Goal: Task Accomplishment & Management: Use online tool/utility

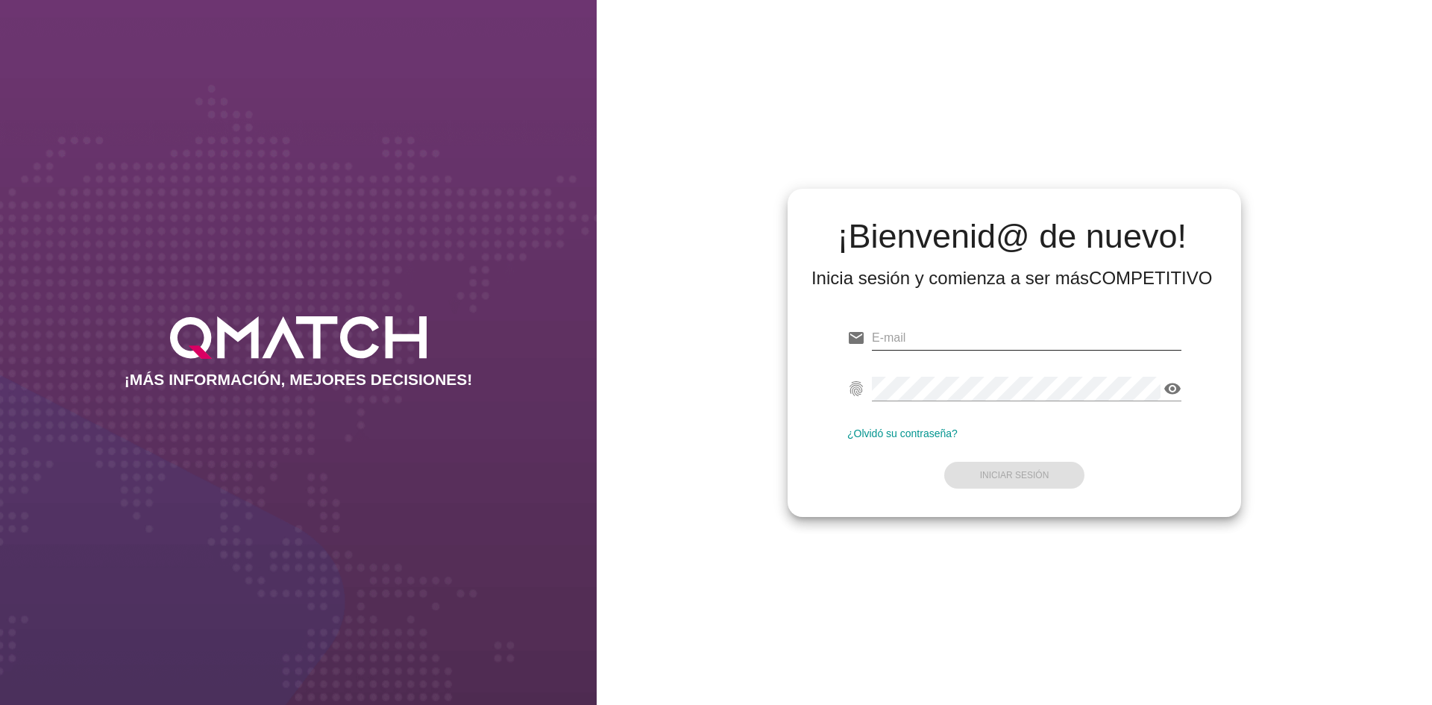
type input "[EMAIL_ADDRESS][DOMAIN_NAME]"
click at [934, 341] on input "[EMAIL_ADDRESS][DOMAIN_NAME]" at bounding box center [1026, 338] width 309 height 24
drag, startPoint x: 934, startPoint y: 341, endPoint x: 1004, endPoint y: 341, distance: 70.8
click at [1004, 341] on input "[EMAIL_ADDRESS][DOMAIN_NAME]" at bounding box center [1026, 338] width 309 height 24
click at [1044, 473] on strong "Iniciar Sesión" at bounding box center [1014, 475] width 69 height 10
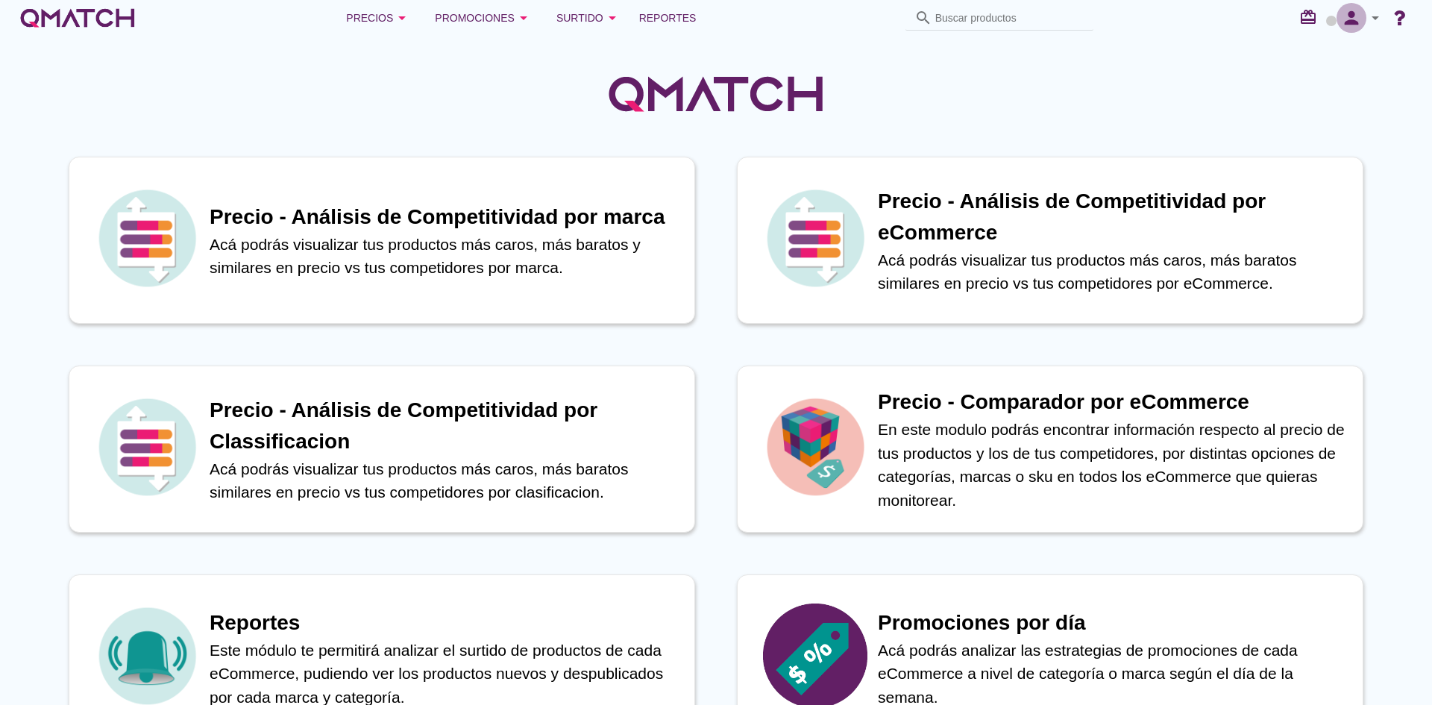
click at [1356, 18] on icon "person" at bounding box center [1351, 17] width 30 height 21
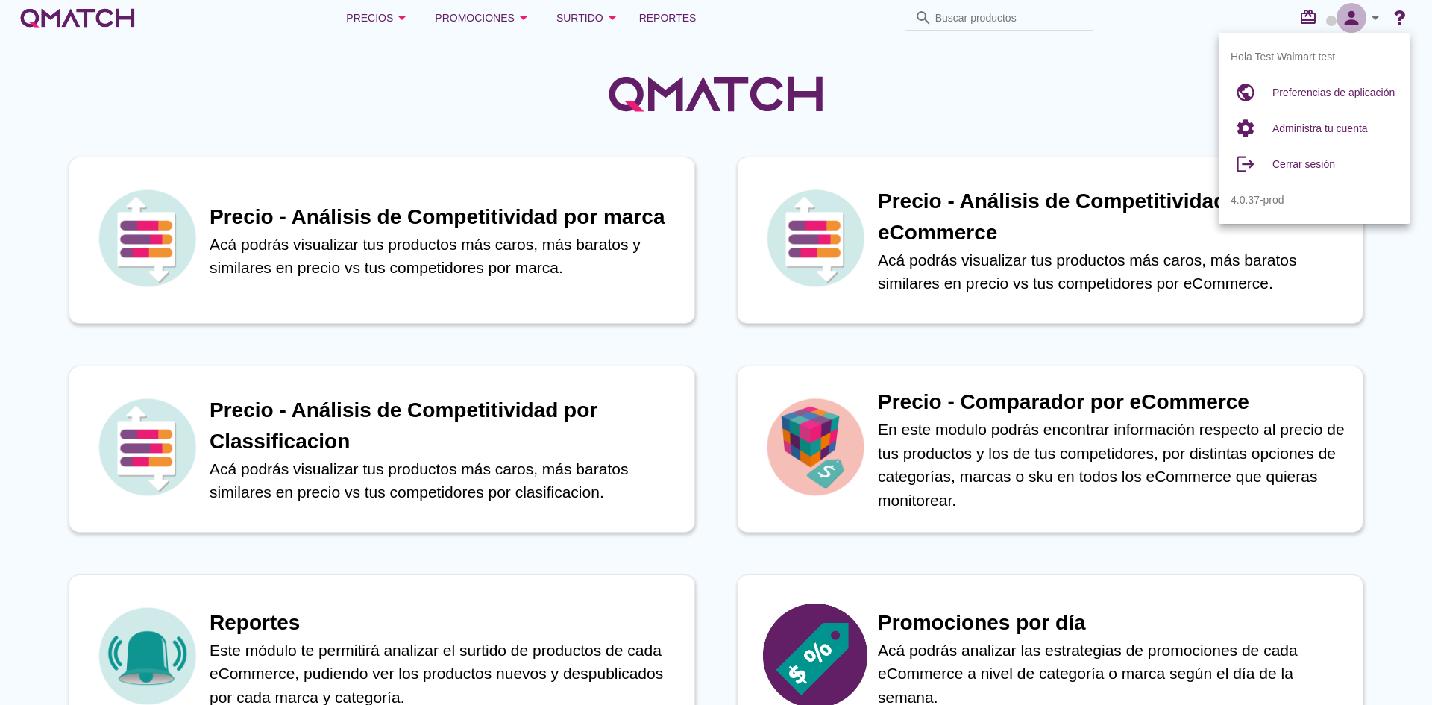
click at [1356, 18] on icon "person" at bounding box center [1351, 17] width 30 height 21
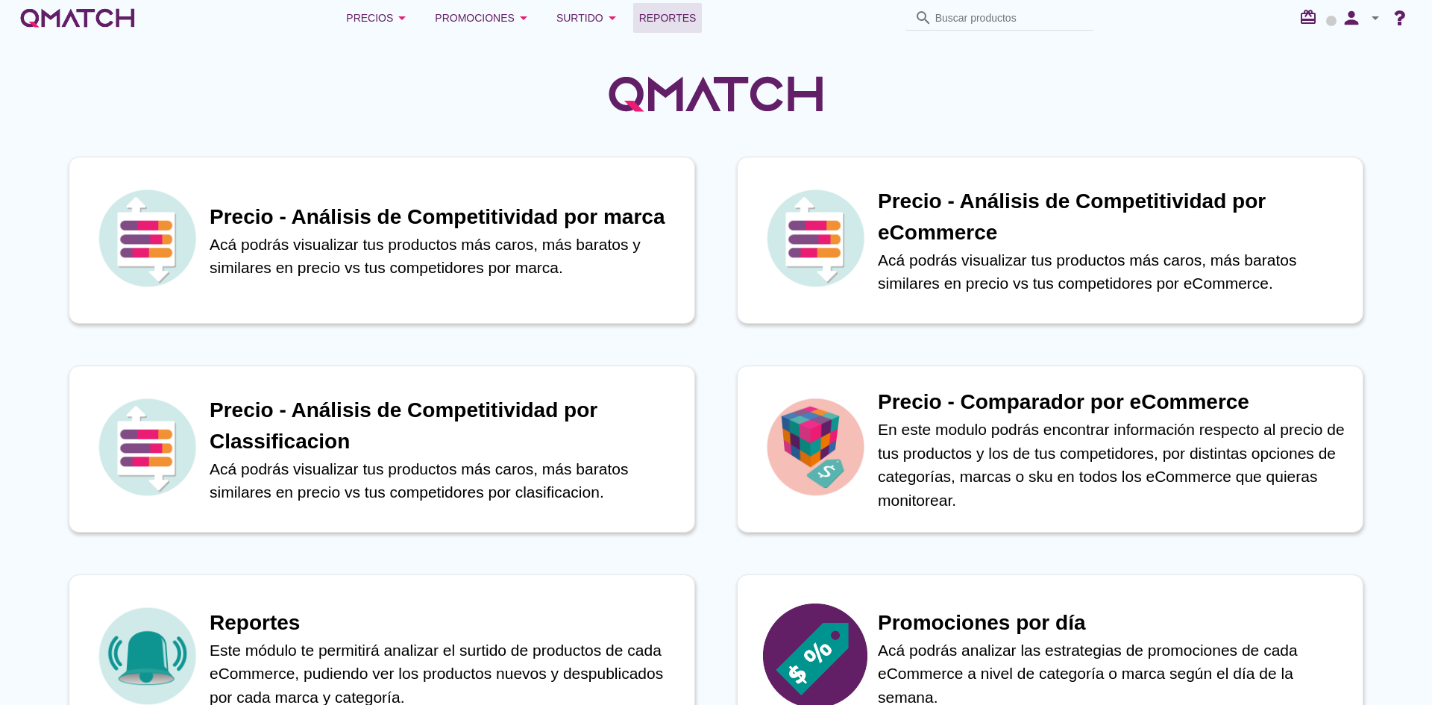
click at [695, 19] on span "Reportes" at bounding box center [667, 18] width 57 height 18
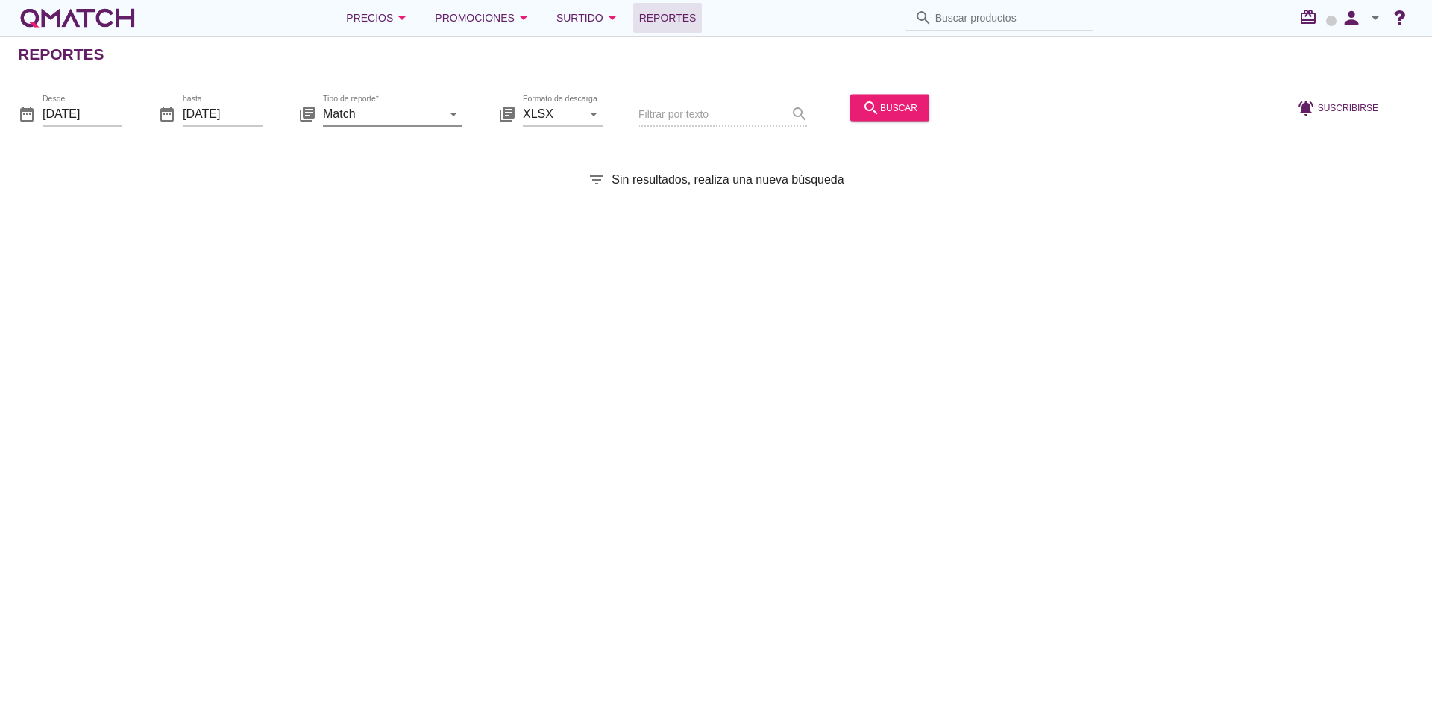
click at [416, 119] on input "Match" at bounding box center [382, 113] width 119 height 24
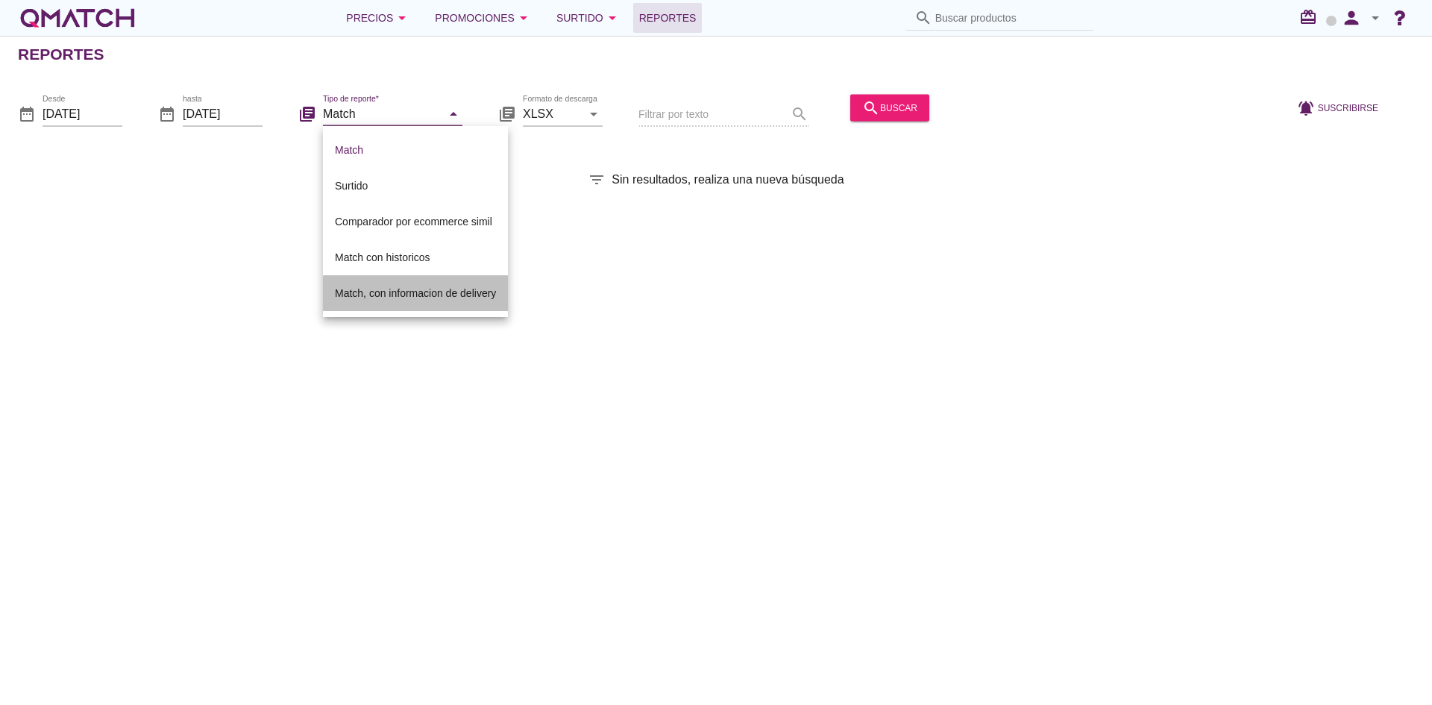
click at [397, 288] on div "Match, con informacion de delivery" at bounding box center [415, 293] width 161 height 18
type input "Match, con informacion de delivery"
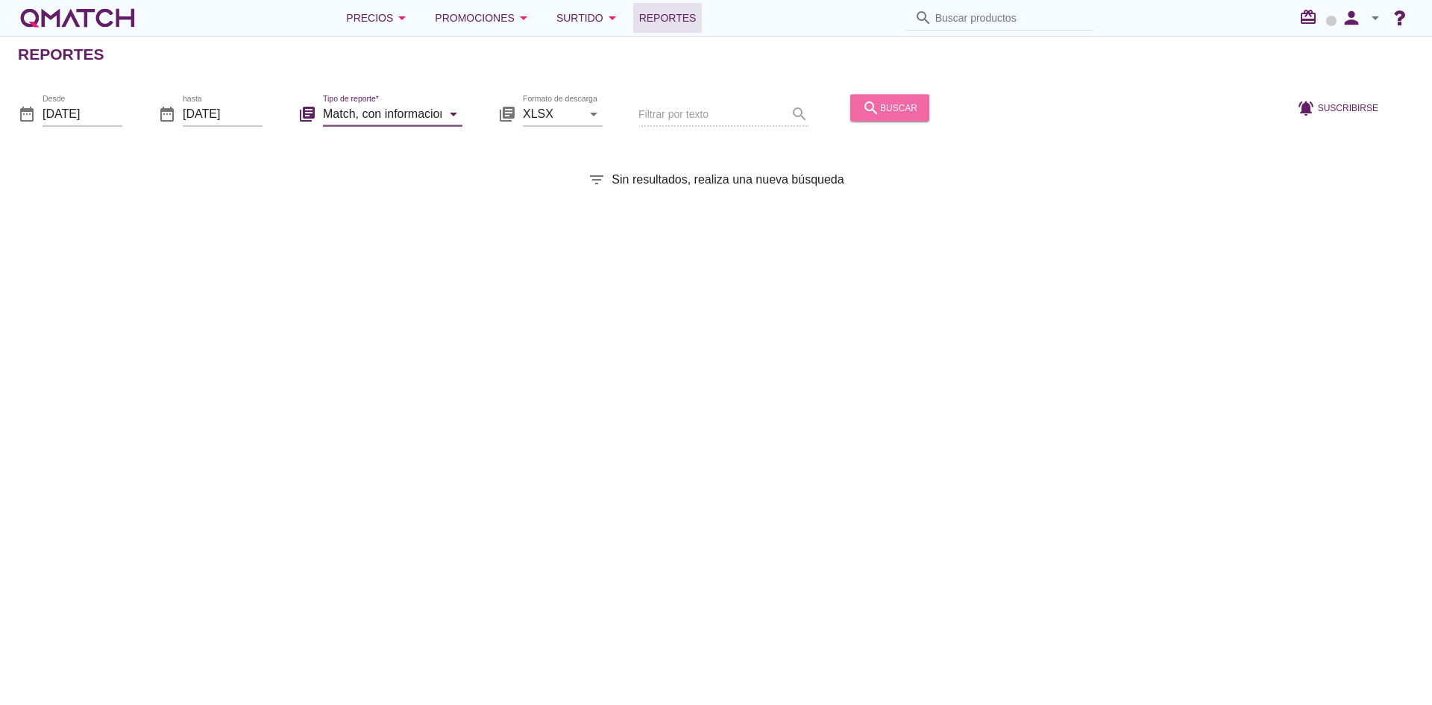
click at [881, 110] on div "search buscar" at bounding box center [889, 107] width 55 height 18
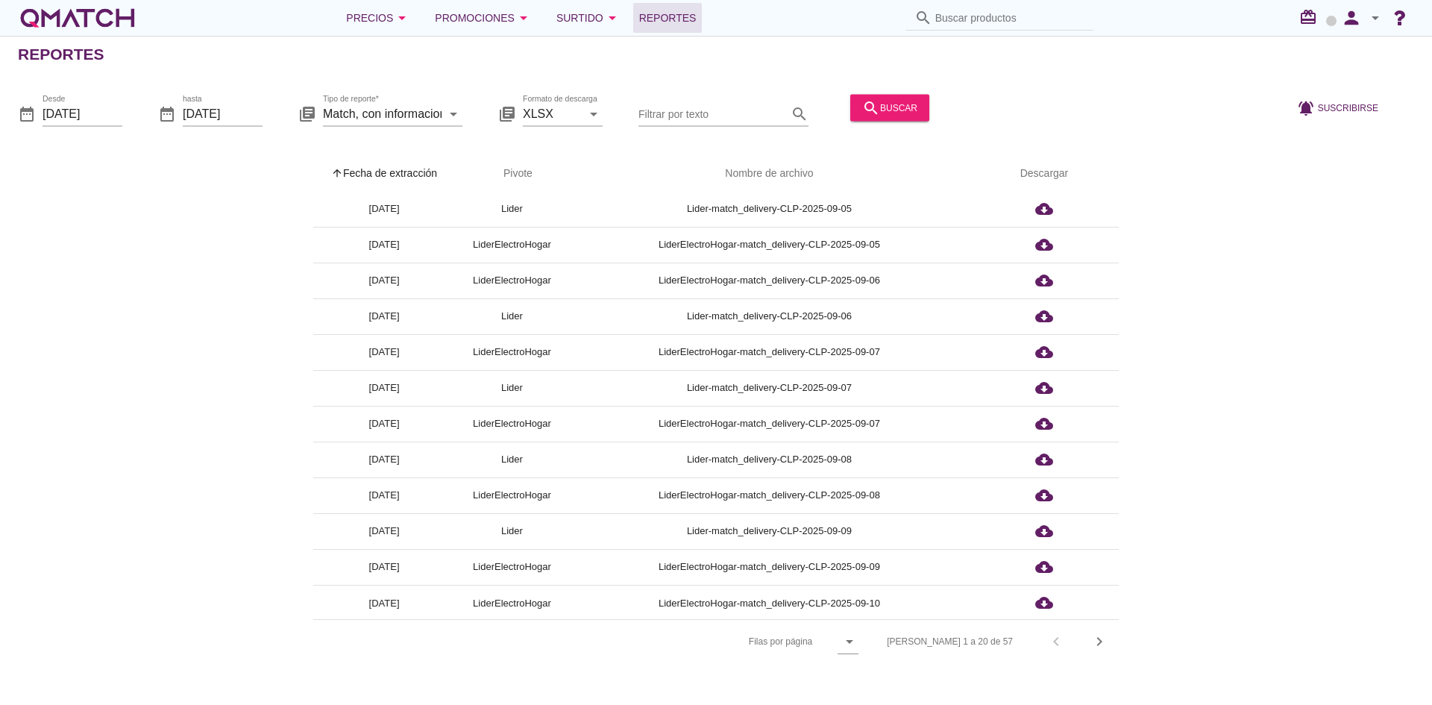
scroll to position [292, 0]
click at [1101, 640] on icon "chevron_right" at bounding box center [1099, 641] width 18 height 18
click at [1100, 640] on icon "chevron_right" at bounding box center [1099, 641] width 18 height 18
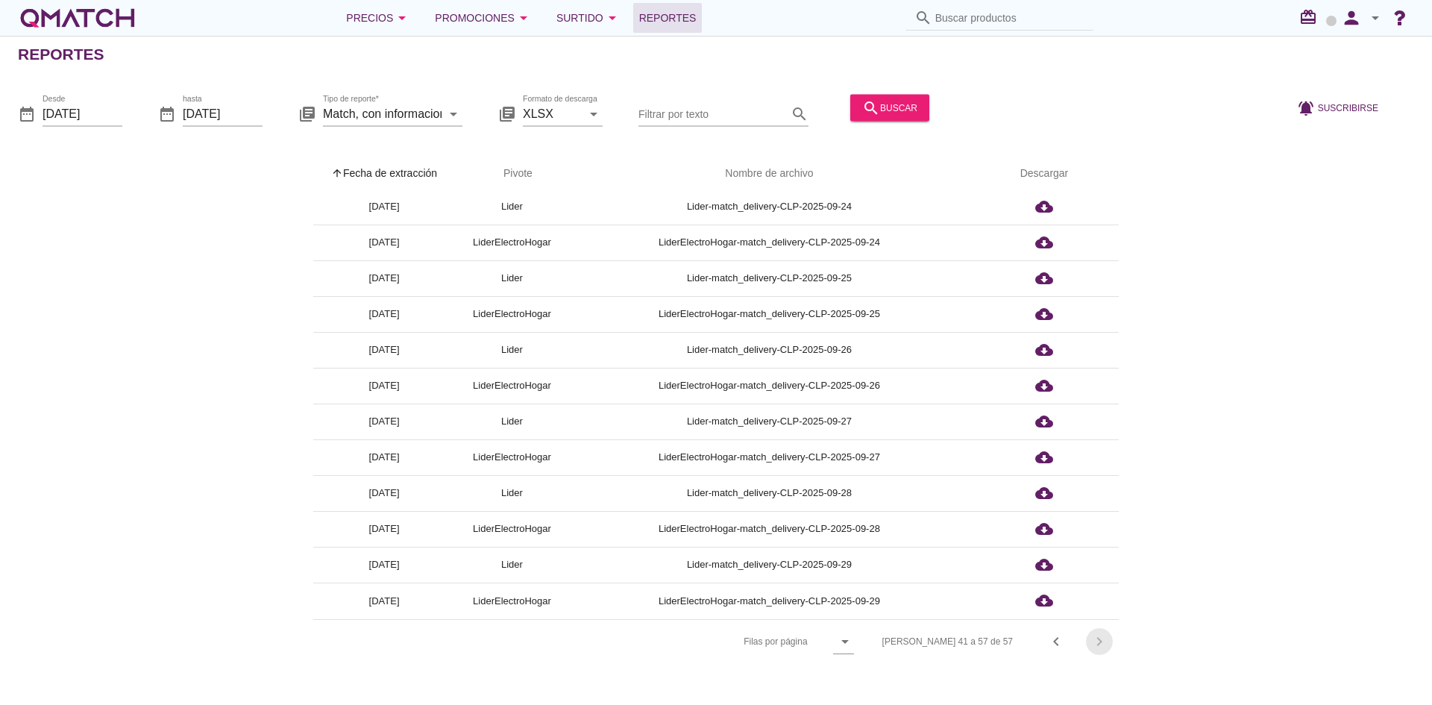
scroll to position [185, 0]
click at [1099, 640] on div "Filas 41 a 57 de 57 chevron_left chevron_right" at bounding box center [991, 641] width 254 height 36
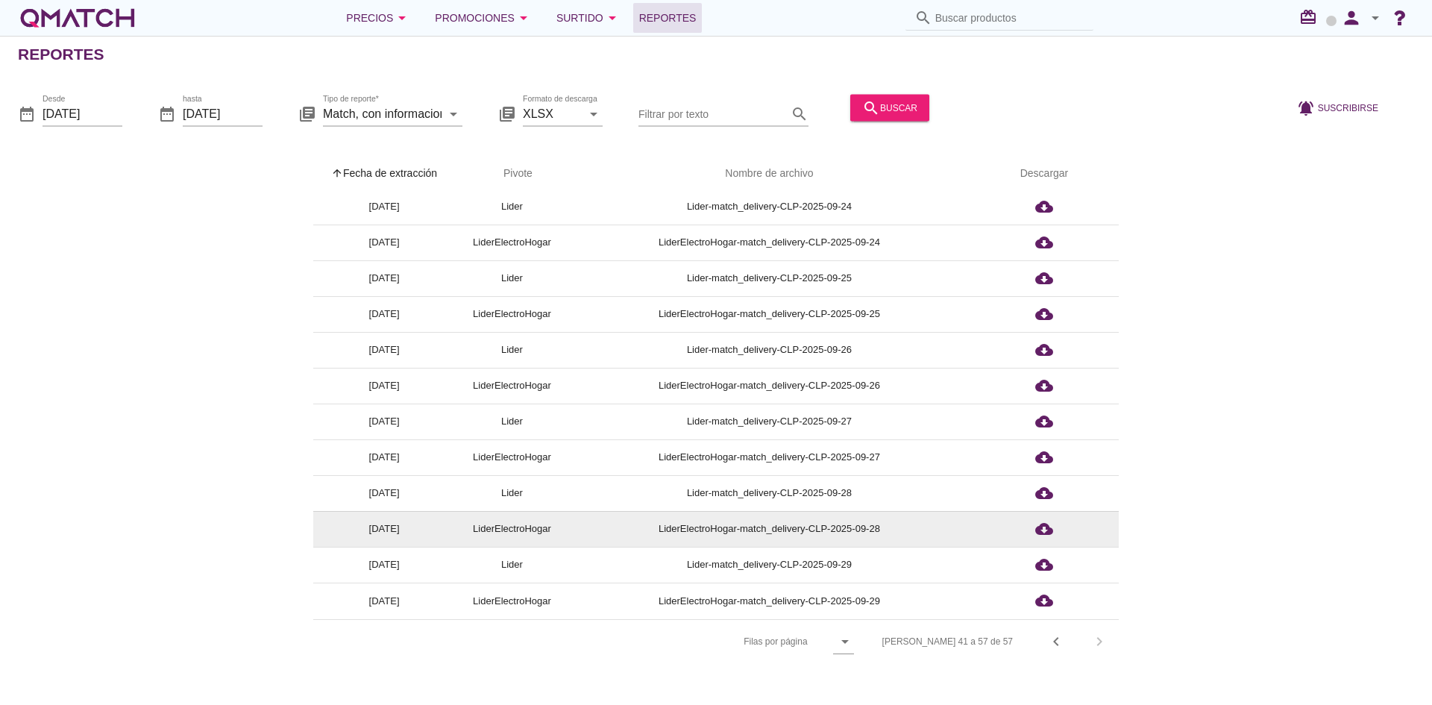
scroll to position [184, 0]
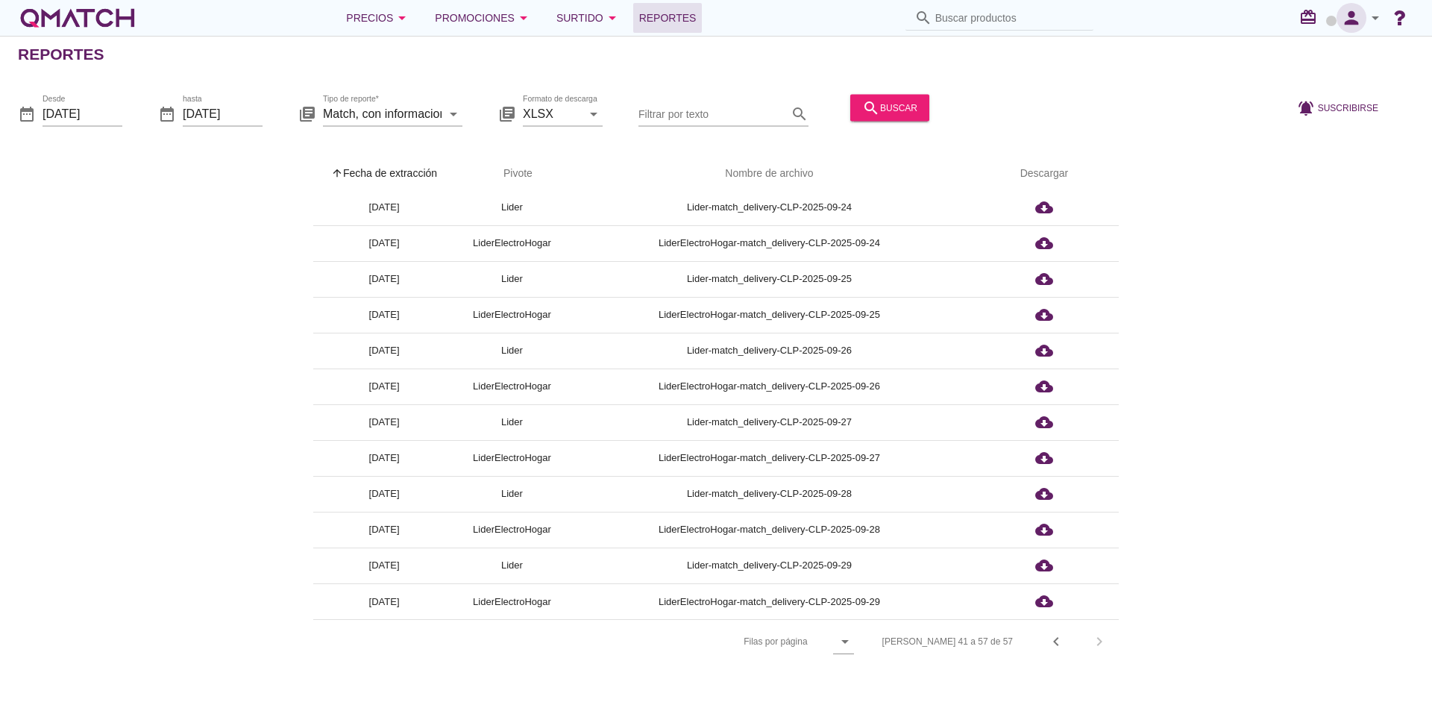
click at [1351, 13] on icon "person" at bounding box center [1351, 17] width 30 height 21
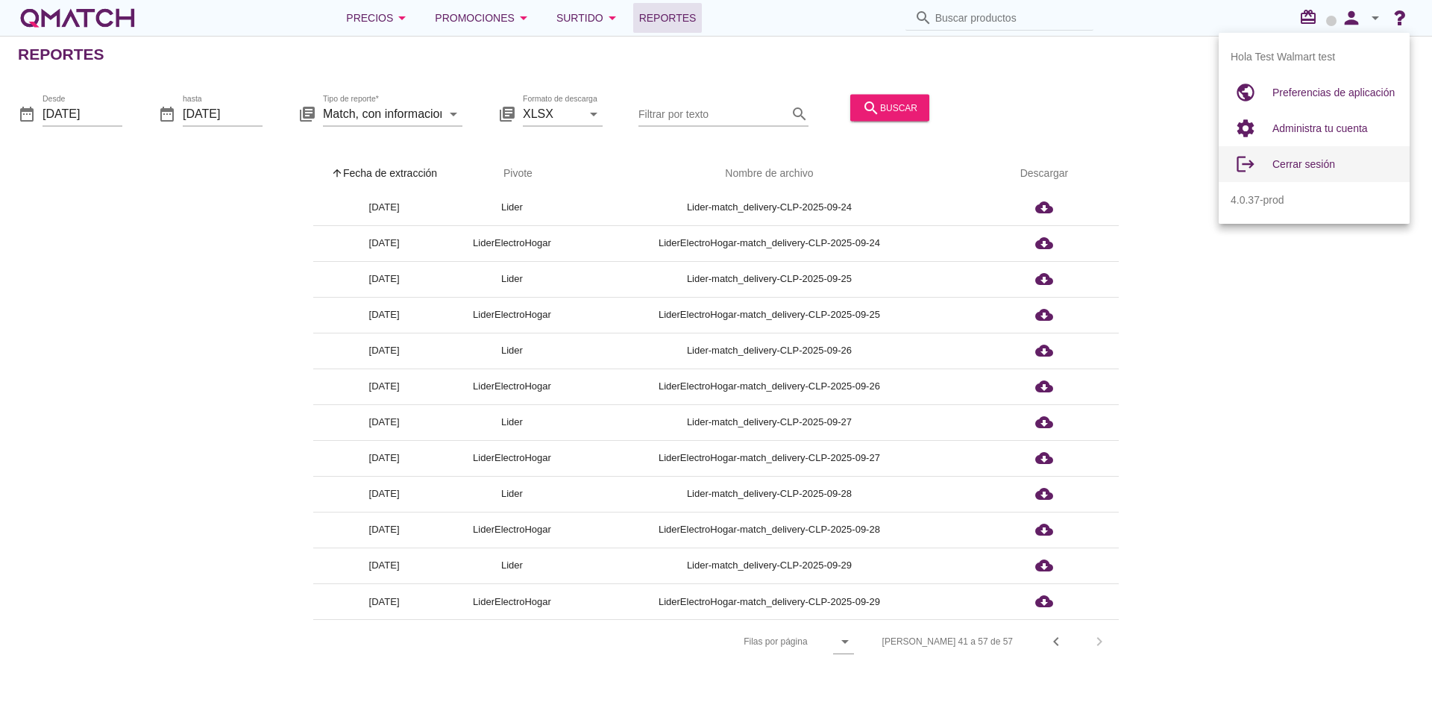
click at [1291, 154] on div "Cerrar sesión" at bounding box center [1334, 164] width 125 height 36
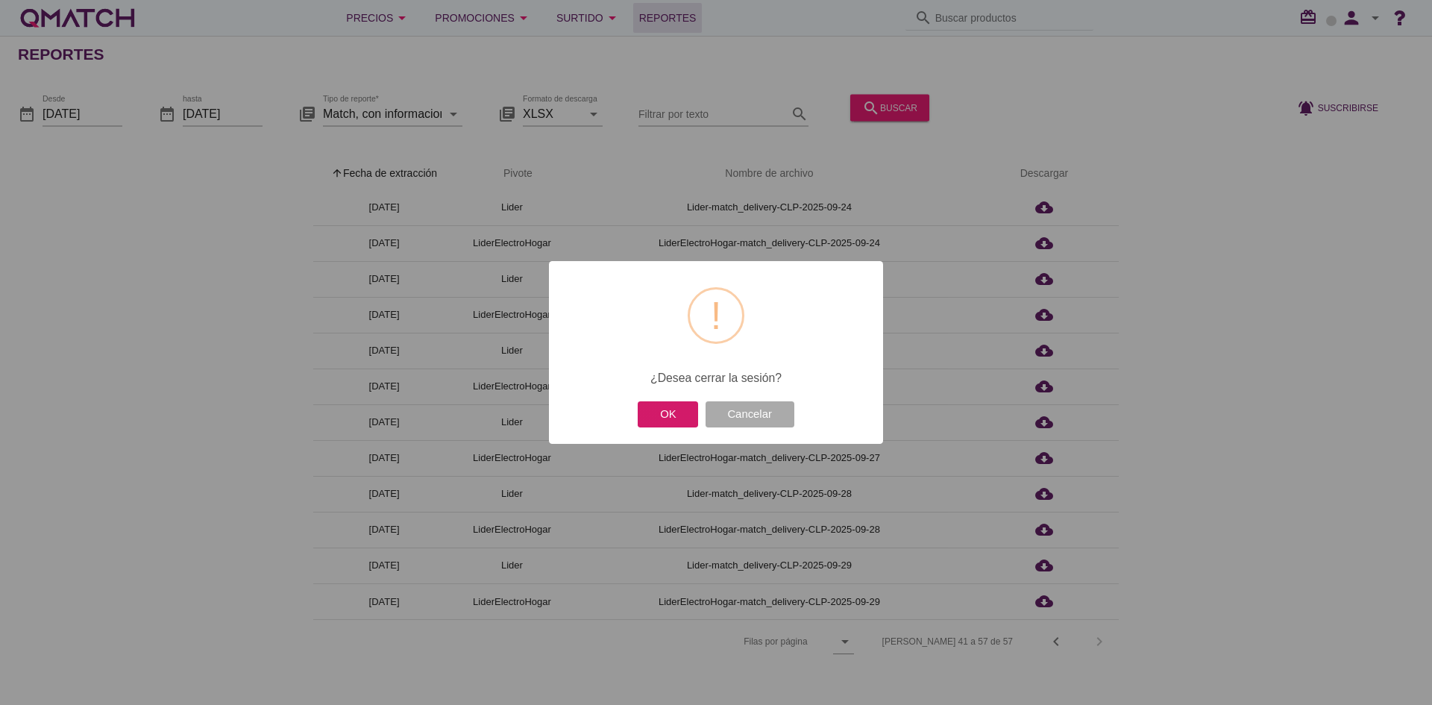
click at [666, 403] on button "OK" at bounding box center [668, 414] width 60 height 26
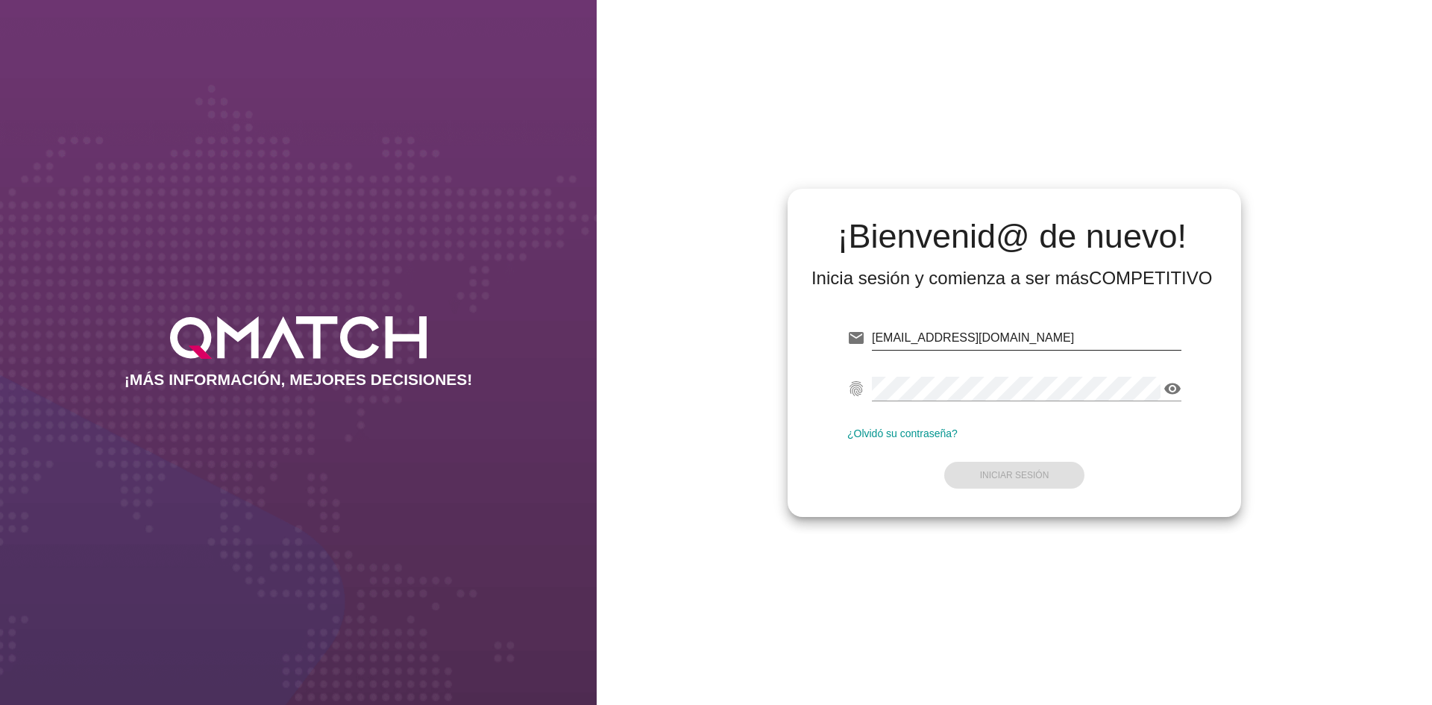
click at [939, 337] on input "[EMAIL_ADDRESS][DOMAIN_NAME]" at bounding box center [1026, 338] width 309 height 24
drag, startPoint x: 939, startPoint y: 337, endPoint x: 995, endPoint y: 337, distance: 56.7
click at [995, 337] on input "[EMAIL_ADDRESS][DOMAIN_NAME]" at bounding box center [1026, 338] width 309 height 24
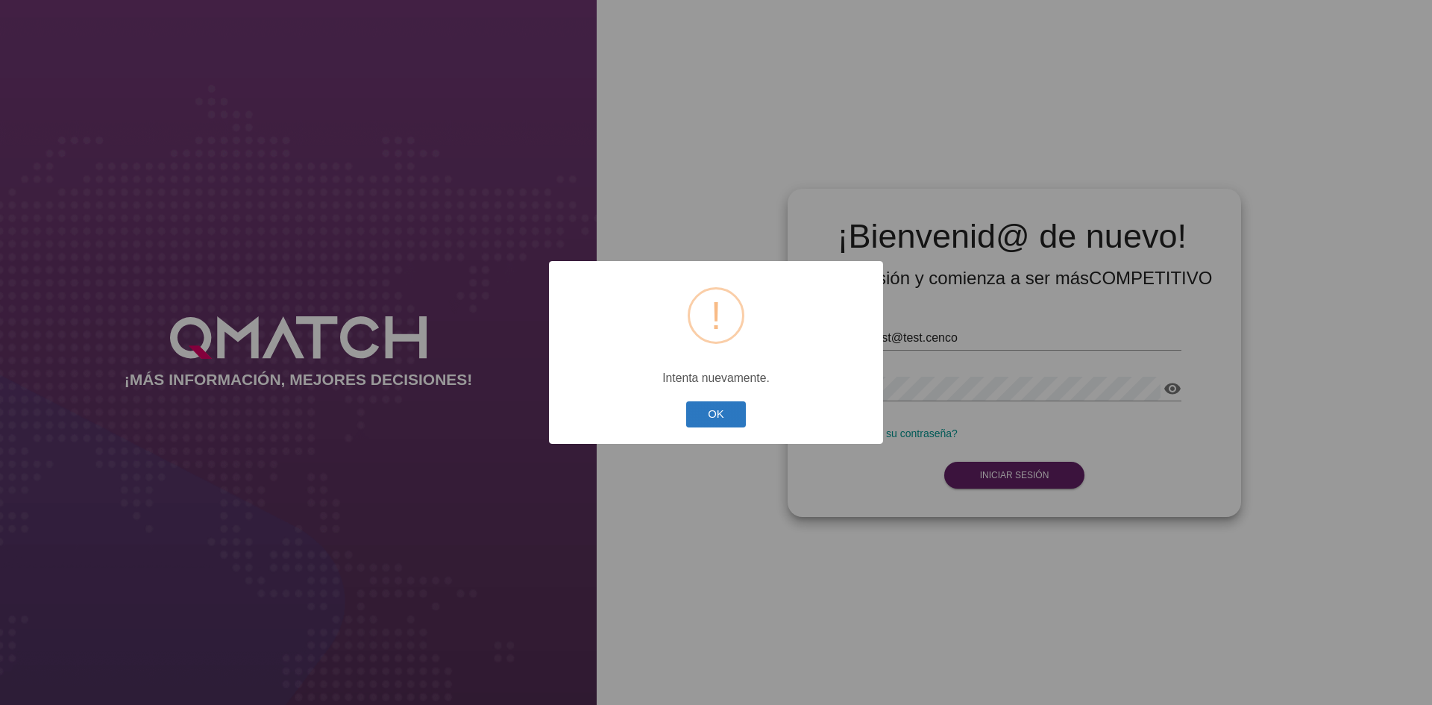
click at [737, 412] on button "OK" at bounding box center [716, 414] width 60 height 26
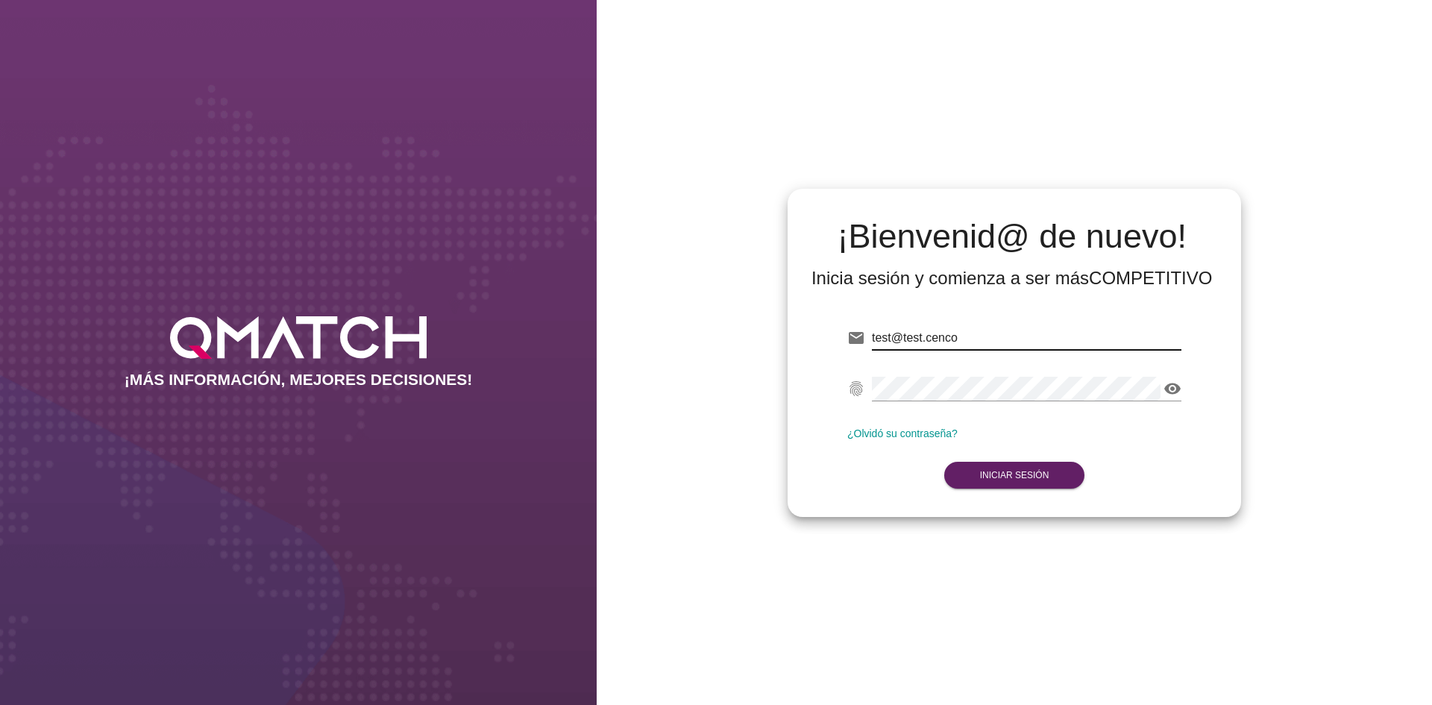
click at [943, 344] on input "test@test.cenco" at bounding box center [1026, 338] width 309 height 24
type input "[EMAIL_ADDRESS][DOMAIN_NAME]"
click at [983, 483] on button "Iniciar Sesión" at bounding box center [1014, 475] width 141 height 27
